Goal: Transaction & Acquisition: Purchase product/service

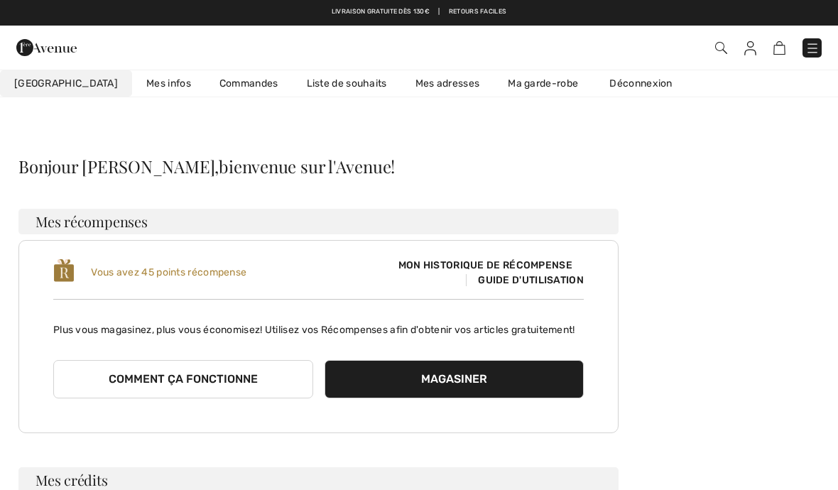
click at [56, 49] on img at bounding box center [46, 47] width 60 height 28
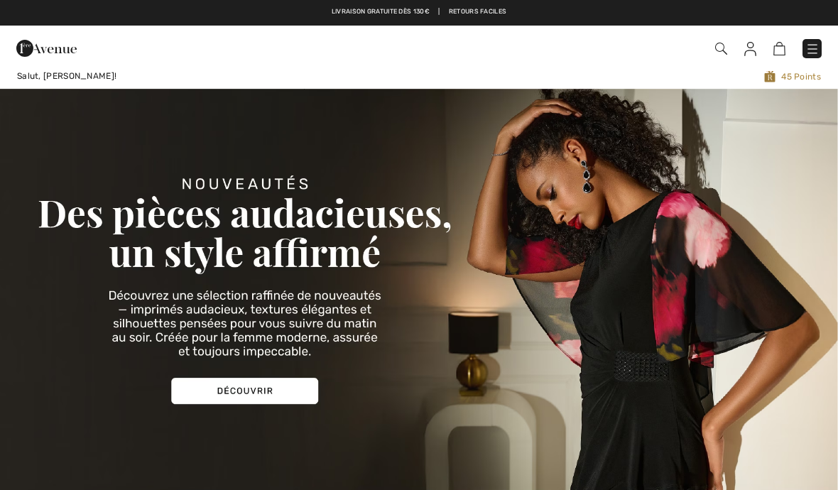
click at [818, 45] on img at bounding box center [813, 49] width 14 height 14
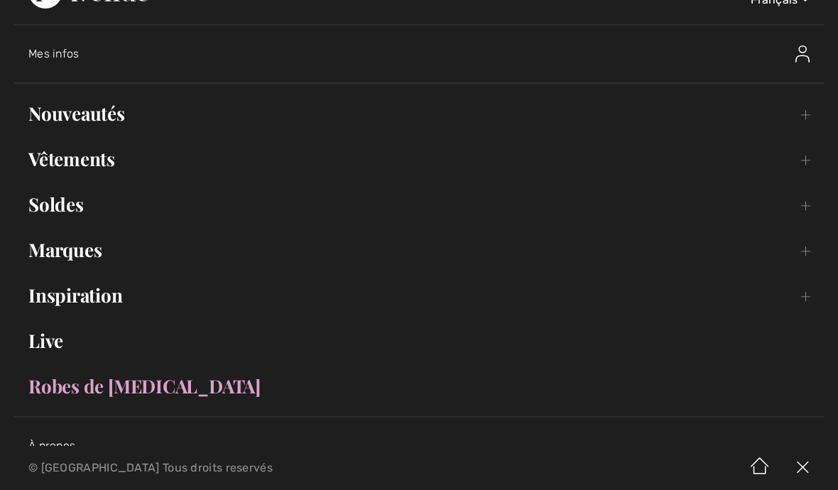
scroll to position [40, 0]
click at [117, 155] on link "Vêtements Toggle submenu" at bounding box center [419, 158] width 810 height 31
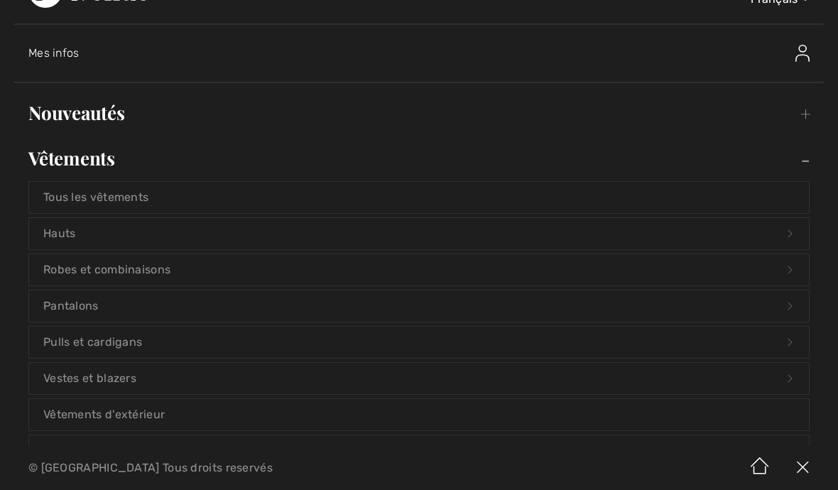
click at [109, 222] on link "Hauts Open submenu" at bounding box center [419, 233] width 780 height 31
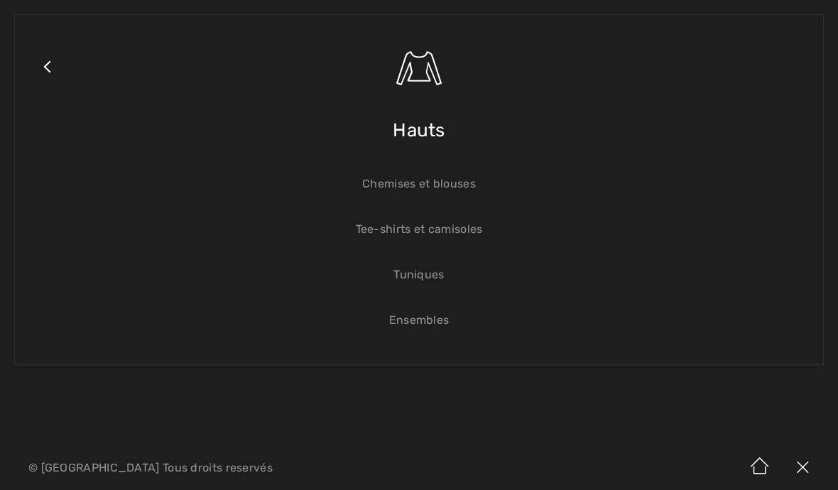
click at [440, 136] on span "Hauts" at bounding box center [419, 130] width 53 height 50
click at [462, 187] on link "Chemises et blouses" at bounding box center [419, 183] width 780 height 31
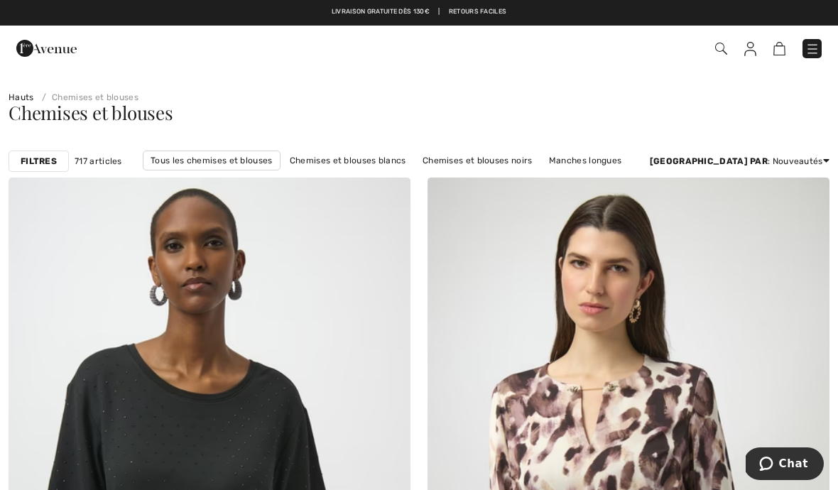
click at [51, 161] on strong "Filtres" at bounding box center [39, 161] width 36 height 13
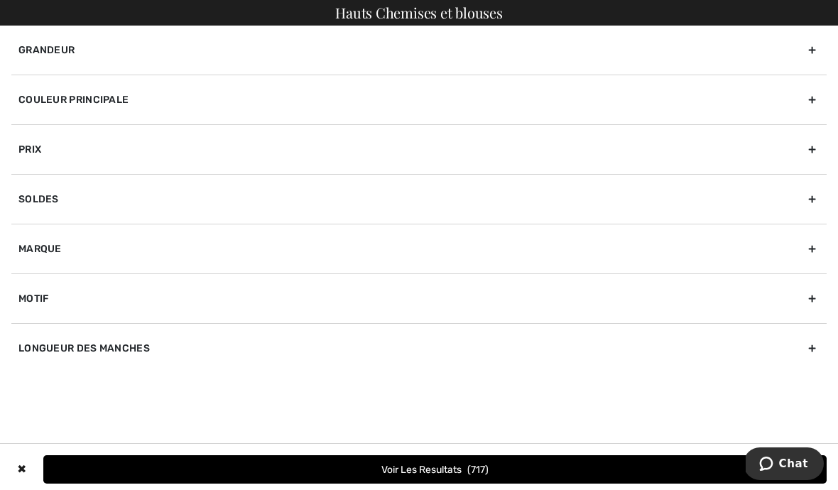
click at [815, 53] on div "Grandeur" at bounding box center [419, 50] width 816 height 49
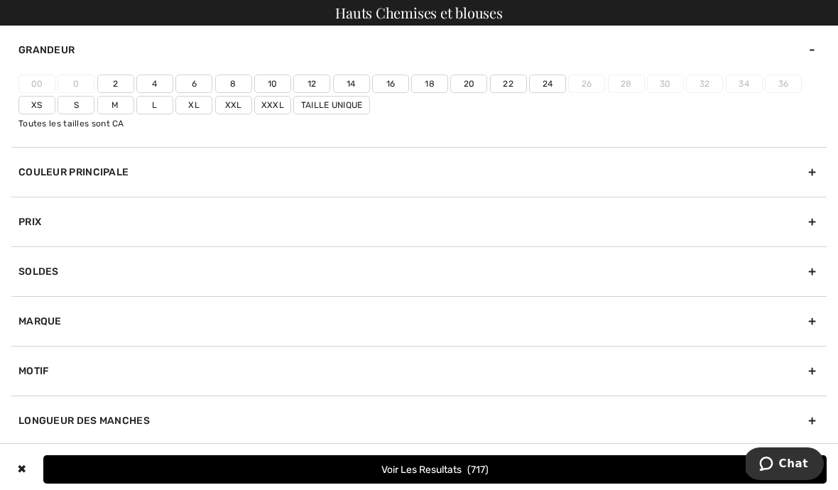
click at [393, 85] on label "16" at bounding box center [390, 84] width 37 height 18
click at [0, 0] on input"] "16" at bounding box center [0, 0] width 0 height 0
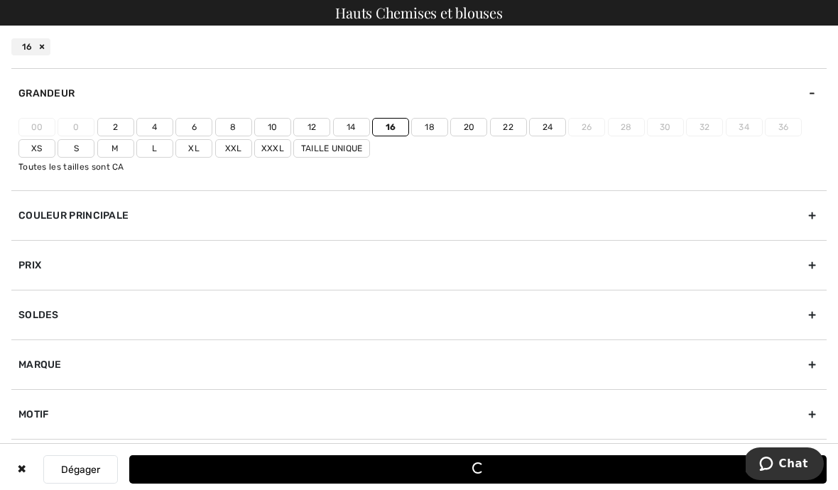
click at [432, 131] on label "18" at bounding box center [429, 127] width 37 height 18
click at [0, 0] on input"] "18" at bounding box center [0, 0] width 0 height 0
click at [537, 466] on button "Voir les resultats 237" at bounding box center [478, 469] width 698 height 28
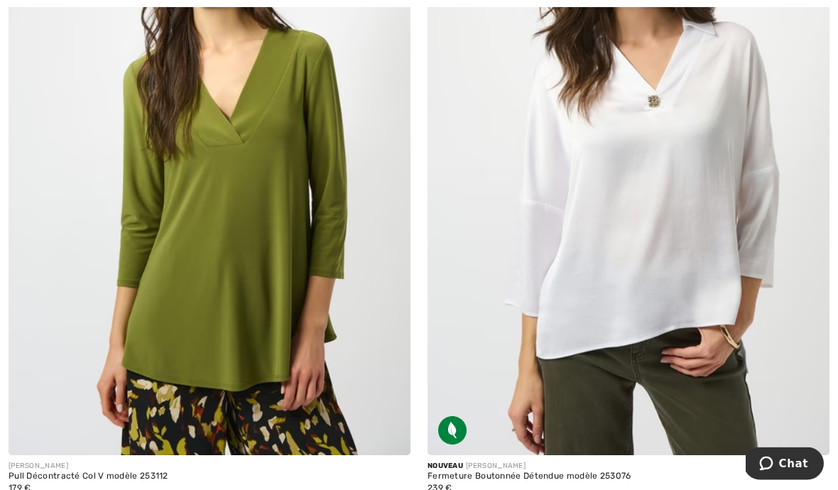
scroll to position [10676, 0]
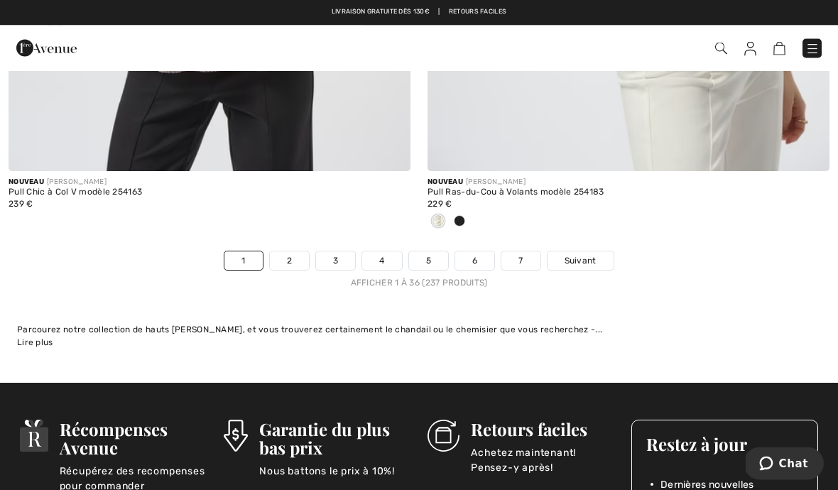
scroll to position [12302, 0]
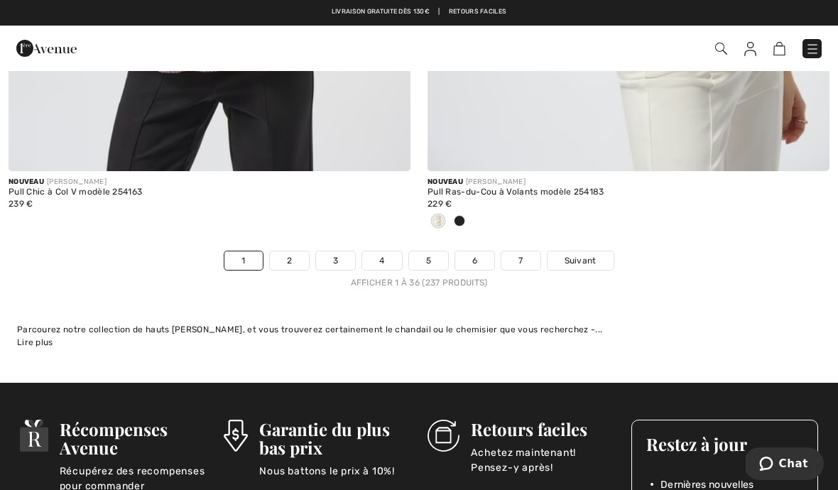
click at [297, 251] on link "2" at bounding box center [289, 260] width 39 height 18
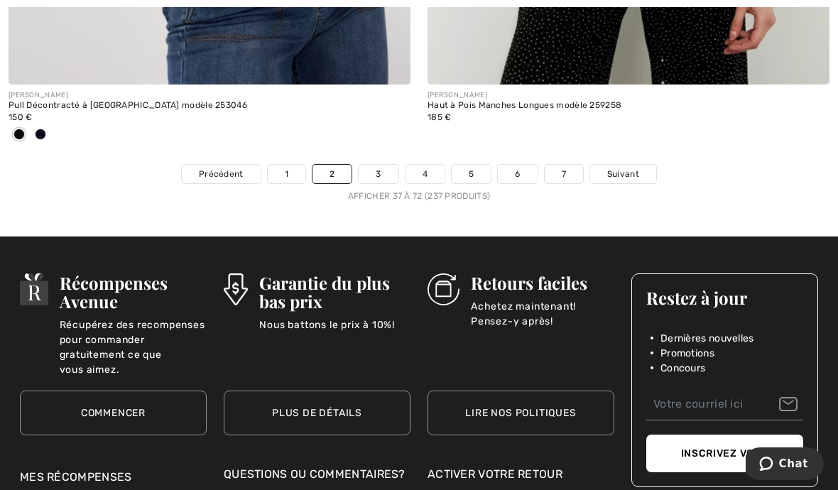
scroll to position [12415, 0]
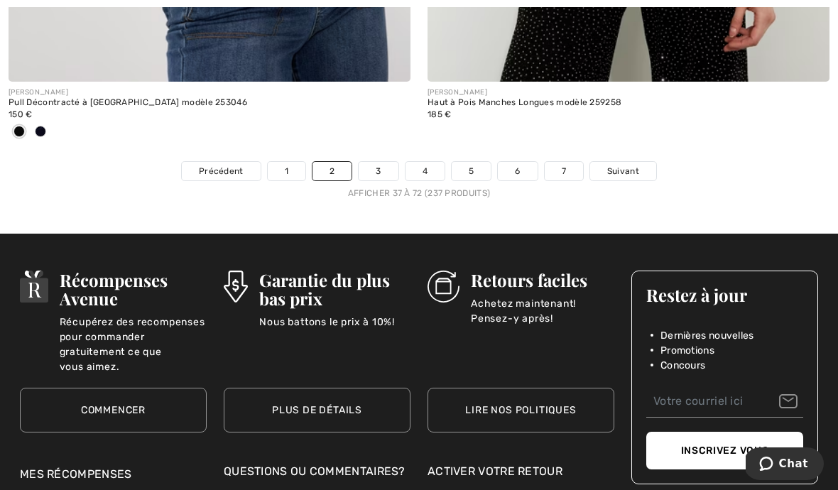
click at [380, 162] on link "3" at bounding box center [378, 171] width 39 height 18
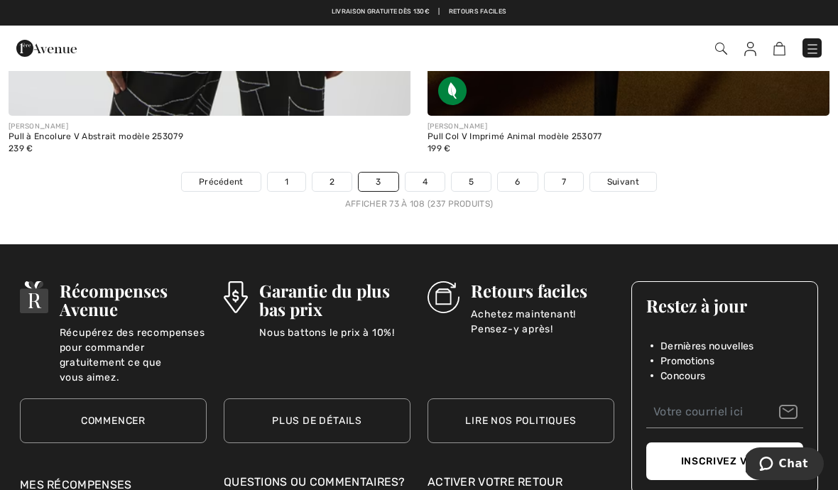
scroll to position [12254, 0]
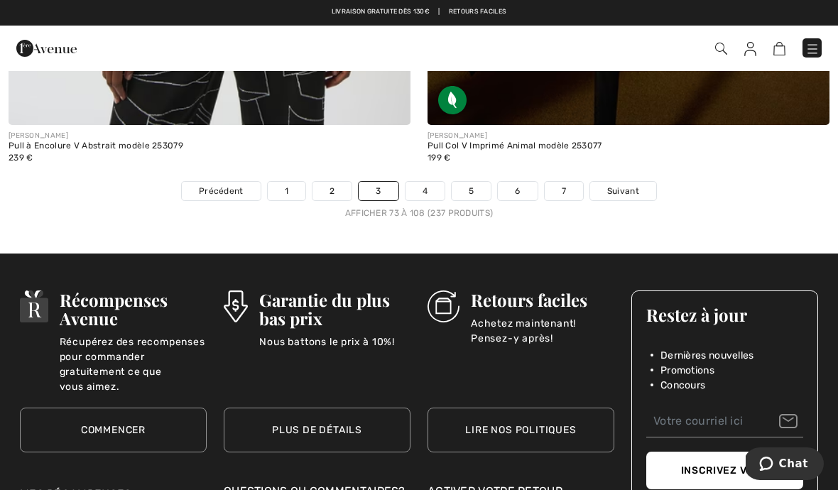
click at [429, 187] on link "4" at bounding box center [425, 191] width 39 height 18
click at [818, 45] on img at bounding box center [813, 49] width 14 height 14
click at [811, 49] on img at bounding box center [813, 49] width 14 height 14
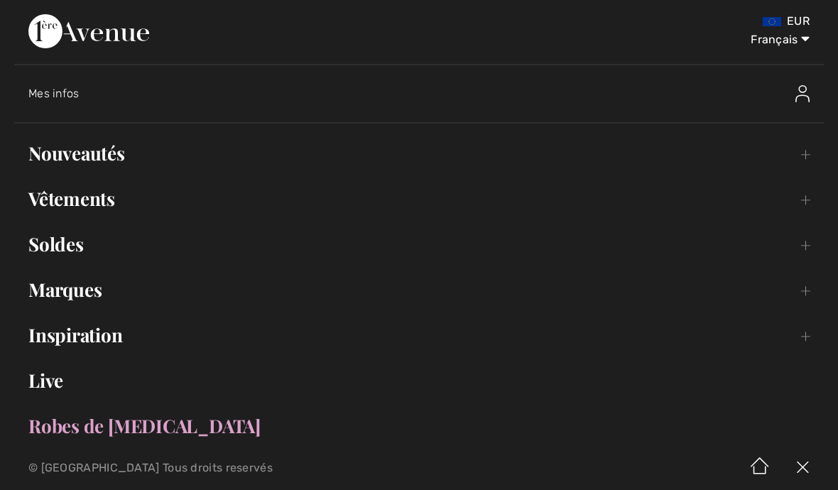
scroll to position [8, 0]
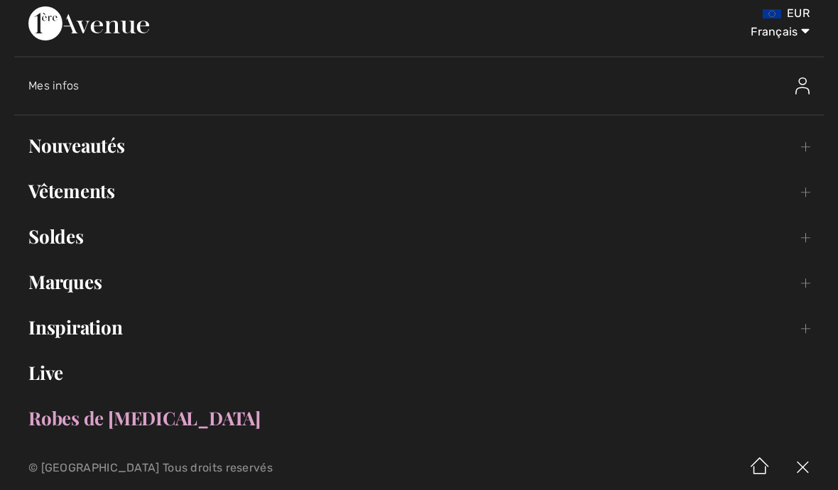
click at [66, 237] on link "Soldes Toggle submenu" at bounding box center [419, 236] width 810 height 31
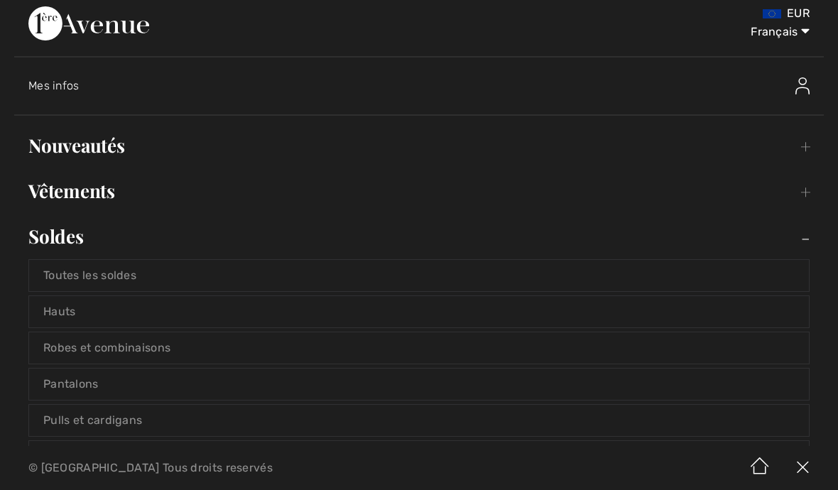
click at [111, 315] on link "Hauts" at bounding box center [419, 311] width 780 height 31
click at [84, 313] on link "Hauts" at bounding box center [419, 311] width 780 height 31
click at [76, 313] on link "Hauts" at bounding box center [419, 311] width 780 height 31
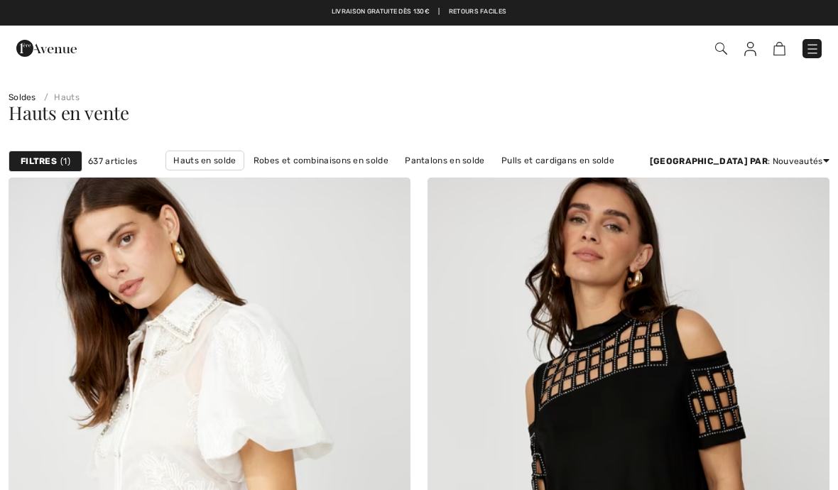
click at [72, 158] on div "Filtres 1" at bounding box center [46, 161] width 74 height 21
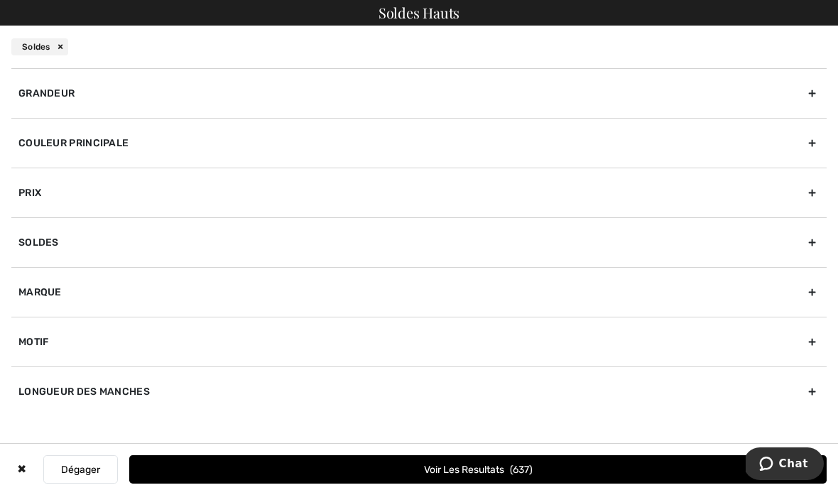
click at [804, 87] on div "Grandeur" at bounding box center [419, 93] width 816 height 50
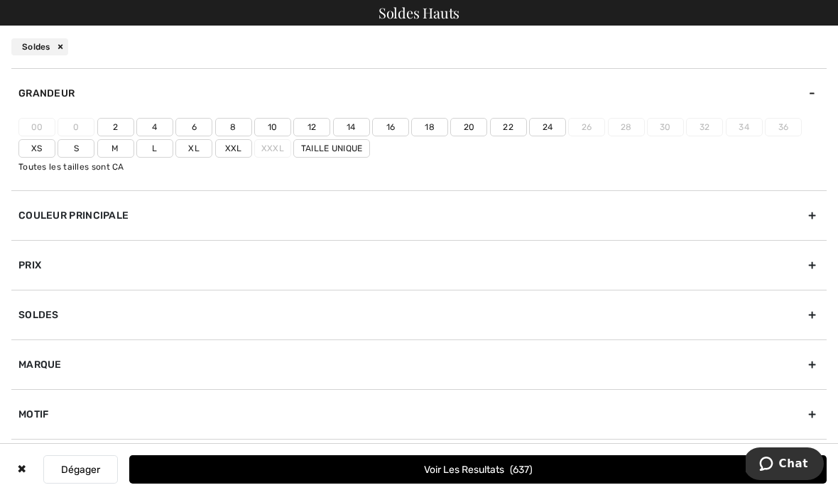
click at [396, 129] on label "16" at bounding box center [390, 127] width 37 height 18
click at [0, 0] on input"] "16" at bounding box center [0, 0] width 0 height 0
click at [430, 127] on label "18" at bounding box center [429, 127] width 37 height 18
click at [0, 0] on input"] "18" at bounding box center [0, 0] width 0 height 0
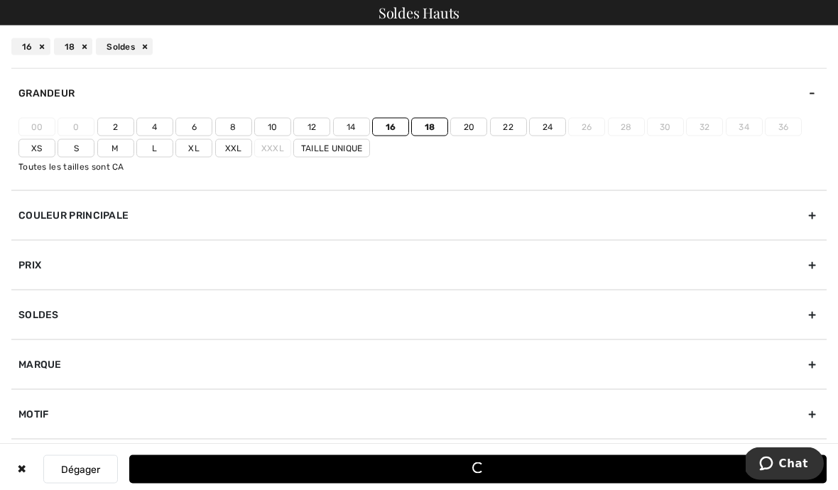
scroll to position [244, 0]
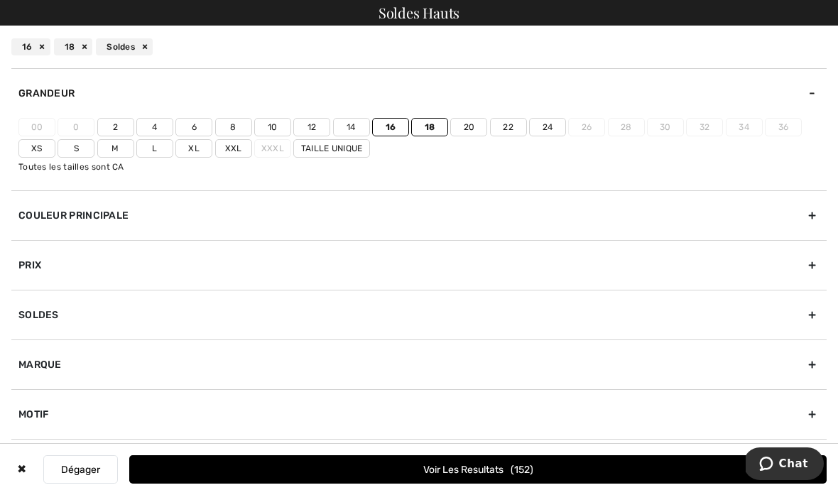
click at [538, 484] on button "Voir les resultats 152" at bounding box center [478, 469] width 698 height 28
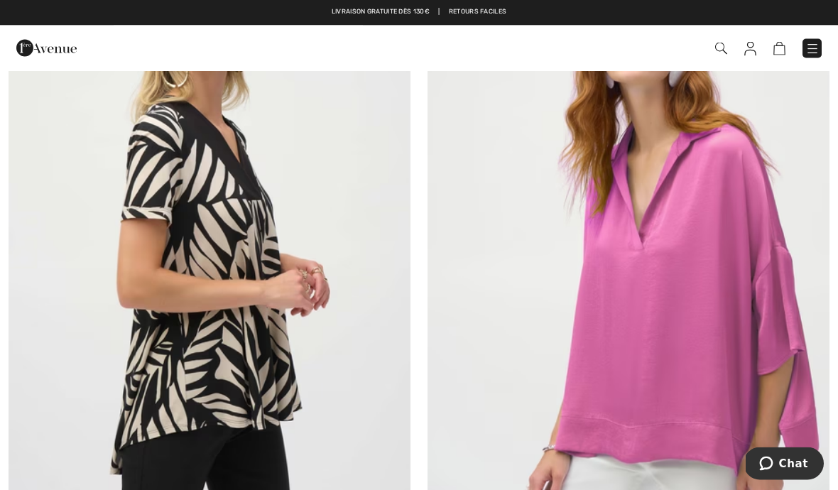
scroll to position [6522, 0]
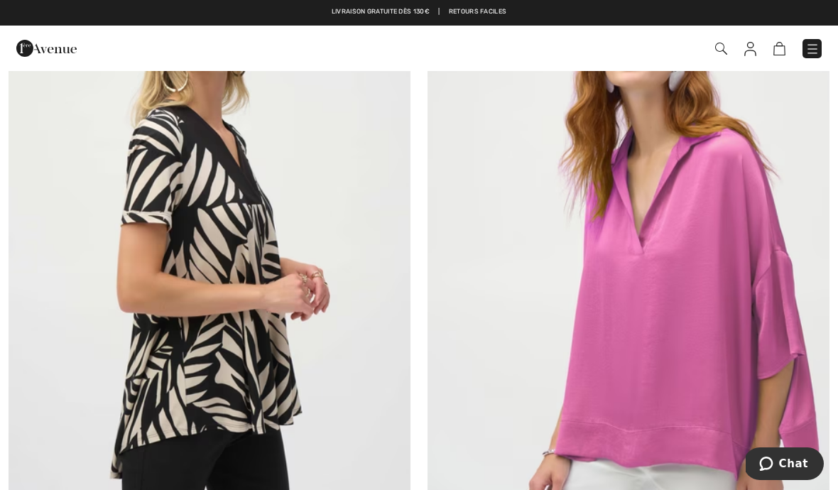
click at [272, 346] on img at bounding box center [210, 231] width 402 height 603
click at [298, 301] on img at bounding box center [210, 231] width 402 height 603
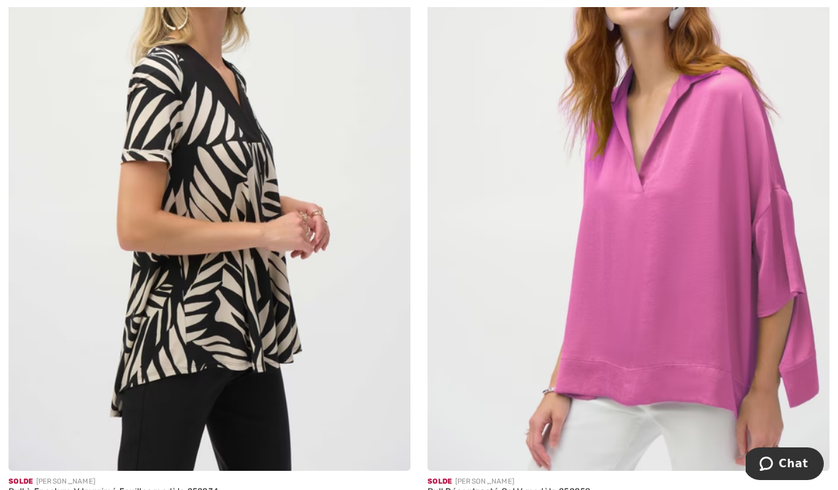
click at [172, 369] on img at bounding box center [210, 169] width 402 height 603
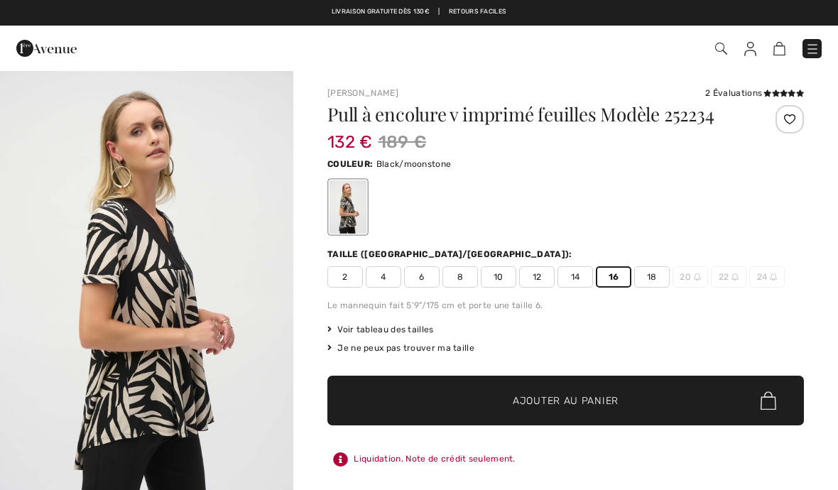
click at [595, 402] on span "Ajouter au panier" at bounding box center [566, 401] width 106 height 15
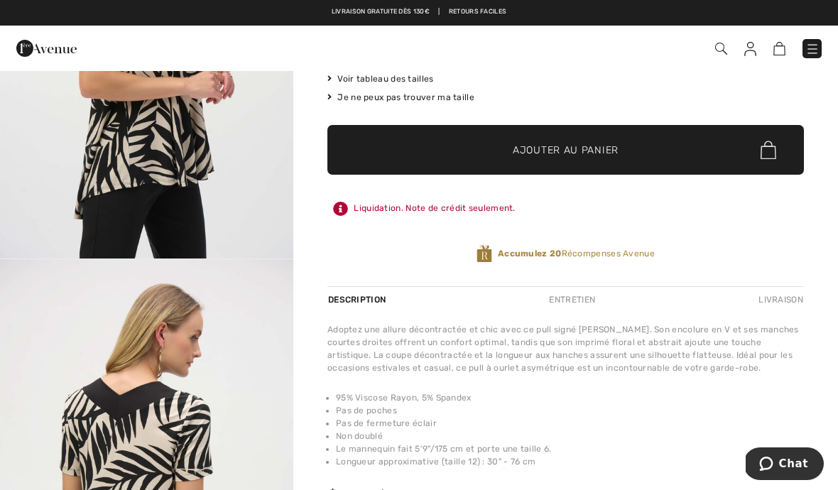
scroll to position [250, 0]
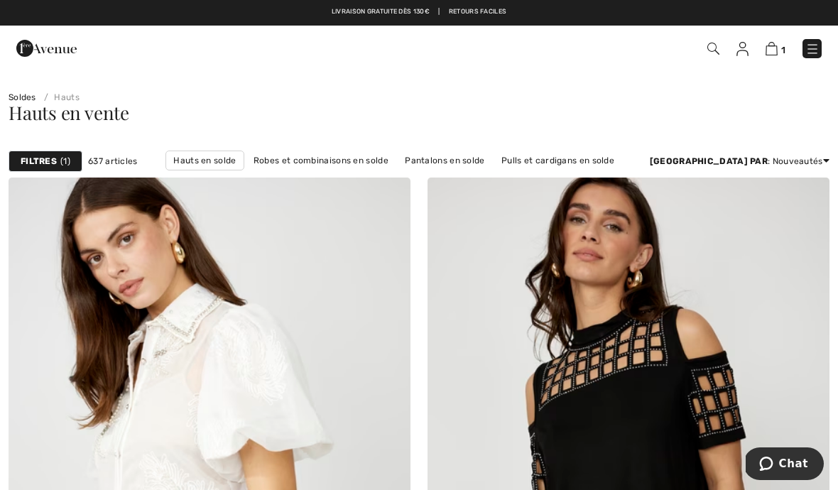
click at [816, 48] on img at bounding box center [813, 49] width 14 height 14
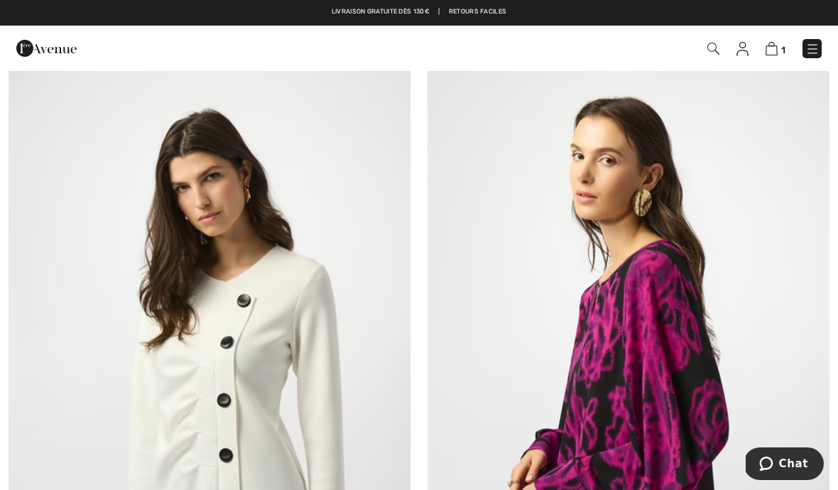
scroll to position [11055, 0]
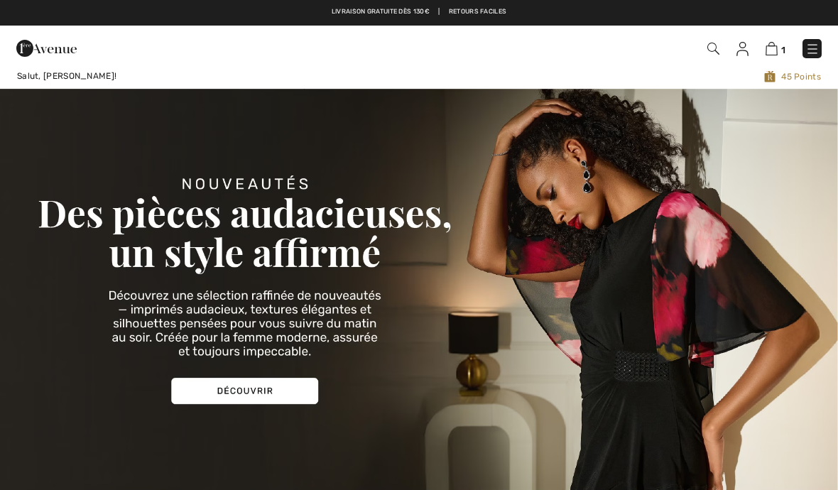
click at [819, 47] on img at bounding box center [813, 49] width 14 height 14
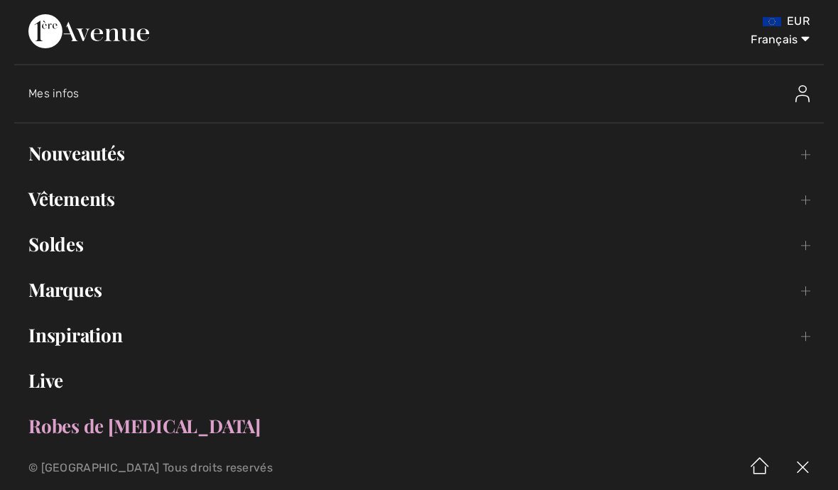
click at [72, 251] on link "Soldes Toggle submenu" at bounding box center [419, 244] width 810 height 31
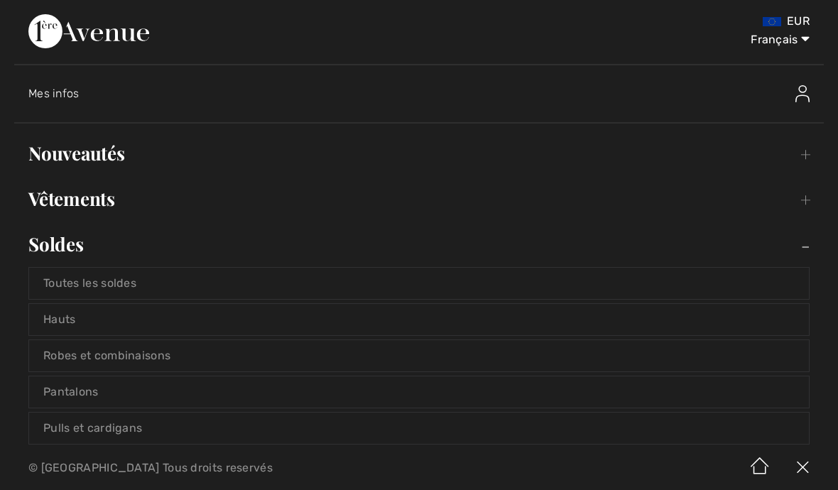
click at [94, 321] on link "Hauts" at bounding box center [419, 319] width 780 height 31
click at [811, 16] on span "English Français" at bounding box center [772, 37] width 81 height 50
click at [801, 21] on select "English Français" at bounding box center [773, 37] width 74 height 43
click at [796, 18] on select "English Français" at bounding box center [773, 37] width 74 height 43
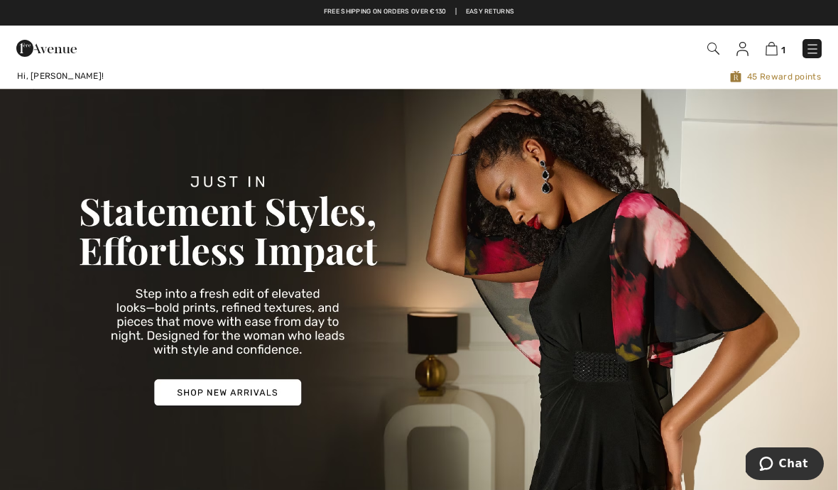
click at [818, 50] on img at bounding box center [813, 49] width 14 height 14
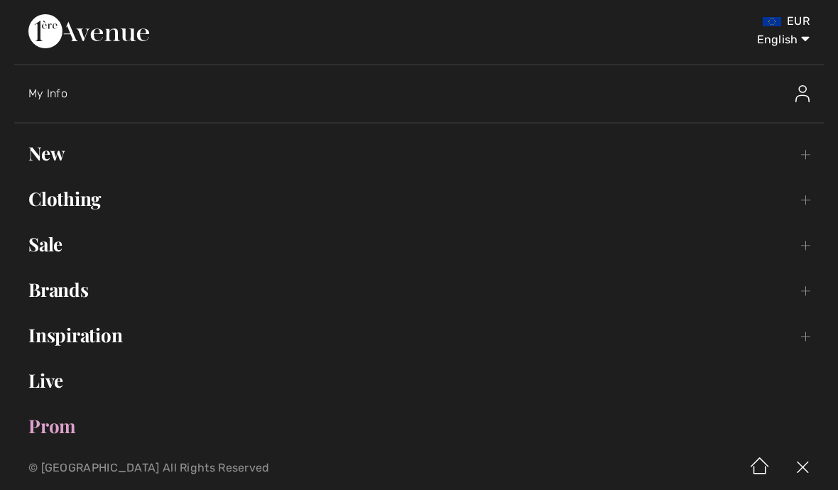
click at [805, 16] on select "English Français" at bounding box center [773, 37] width 74 height 43
select select "/fr/"
click at [809, 40] on select "English Français" at bounding box center [773, 37] width 74 height 43
click at [801, 48] on select "English Français" at bounding box center [773, 37] width 74 height 43
click at [804, 40] on select "English Français" at bounding box center [773, 37] width 74 height 43
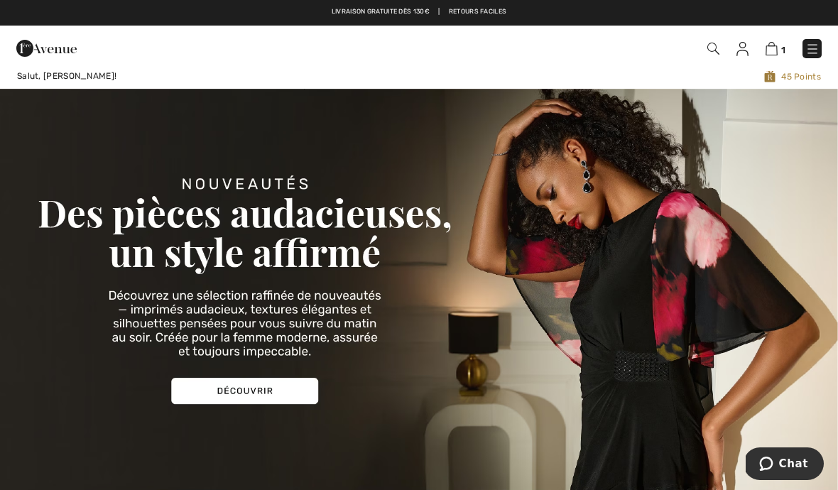
click at [806, 55] on img at bounding box center [813, 49] width 14 height 14
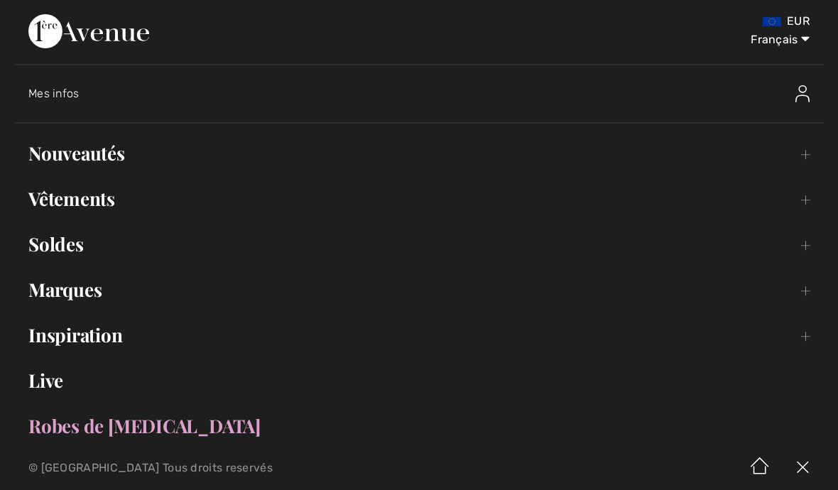
click at [806, 48] on select "English Français" at bounding box center [773, 37] width 74 height 43
click at [801, 17] on select "English Français" at bounding box center [773, 37] width 74 height 43
click at [816, 2] on div "EUR Français English Français" at bounding box center [419, 32] width 810 height 64
click at [804, 13] on span "English Français" at bounding box center [772, 37] width 81 height 50
click at [806, 17] on select "English Français" at bounding box center [773, 37] width 74 height 43
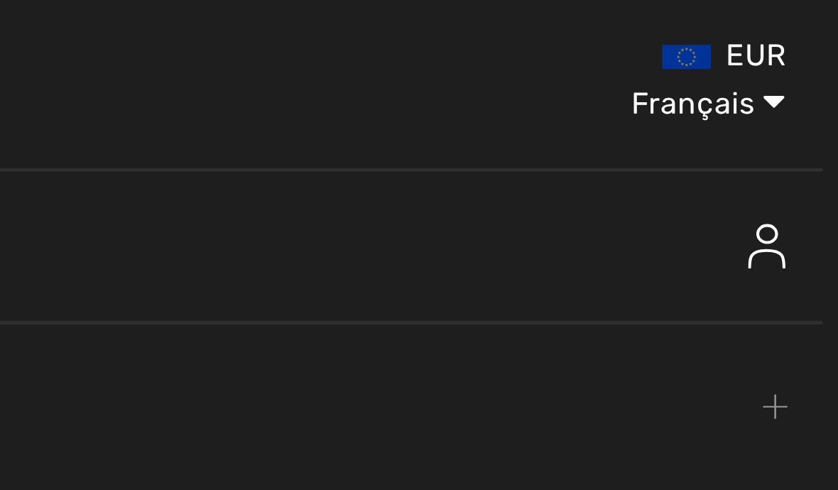
click at [736, 23] on select "English Français" at bounding box center [773, 37] width 74 height 43
click at [736, 20] on select "English Français" at bounding box center [773, 37] width 74 height 43
click at [736, 19] on select "English Français" at bounding box center [773, 37] width 74 height 43
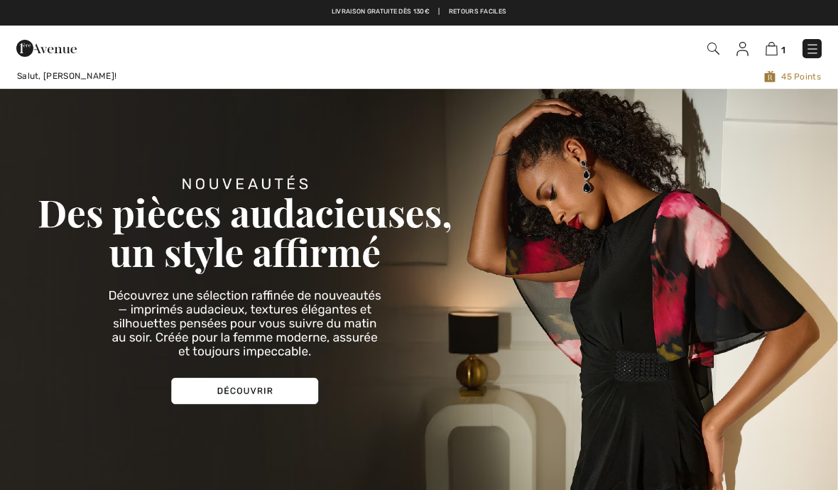
click at [818, 51] on img at bounding box center [813, 49] width 14 height 14
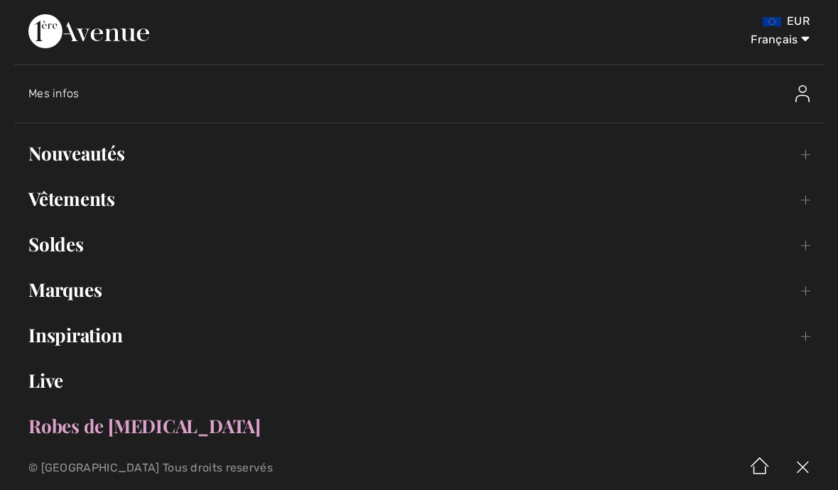
click at [812, 14] on span "English Français" at bounding box center [772, 37] width 81 height 50
click at [802, 19] on select "English Français" at bounding box center [773, 37] width 74 height 43
select select "/en/"
click at [807, 31] on select "English Français" at bounding box center [773, 37] width 74 height 43
